Goal: Task Accomplishment & Management: Manage account settings

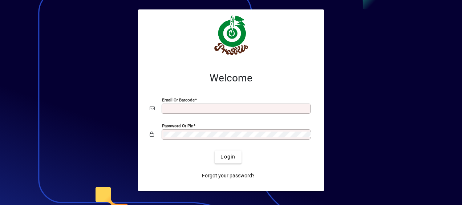
type input "**********"
click at [231, 158] on span "Login" at bounding box center [227, 157] width 15 height 8
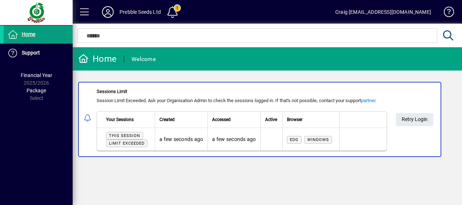
click at [105, 9] on icon at bounding box center [108, 12] width 15 height 12
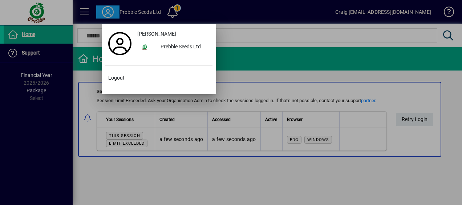
click at [117, 81] on span "Logout" at bounding box center [116, 78] width 16 height 8
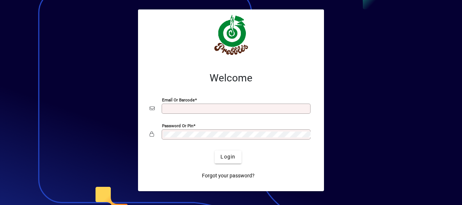
type input "**********"
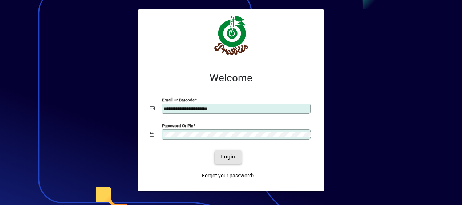
click at [228, 155] on span "Login" at bounding box center [227, 157] width 15 height 8
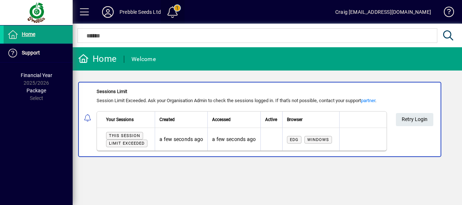
click at [174, 10] on span at bounding box center [172, 11] width 17 height 17
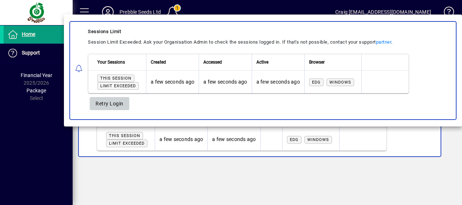
click at [117, 104] on span "Retry Login" at bounding box center [110, 104] width 28 height 12
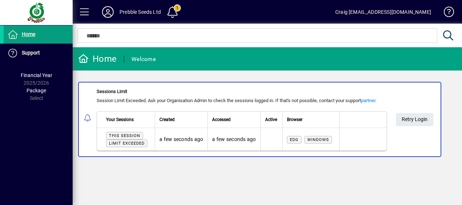
click at [86, 118] on mat-icon at bounding box center [88, 118] width 9 height 9
click at [88, 118] on mat-icon at bounding box center [88, 118] width 9 height 9
drag, startPoint x: 365, startPoint y: 124, endPoint x: 315, endPoint y: 66, distance: 77.0
click at [315, 66] on mat-toolbar-row "Home Welcome" at bounding box center [267, 58] width 389 height 23
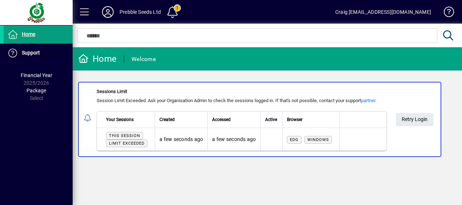
click at [374, 98] on link "partner" at bounding box center [368, 100] width 14 height 5
